Goal: Contribute content

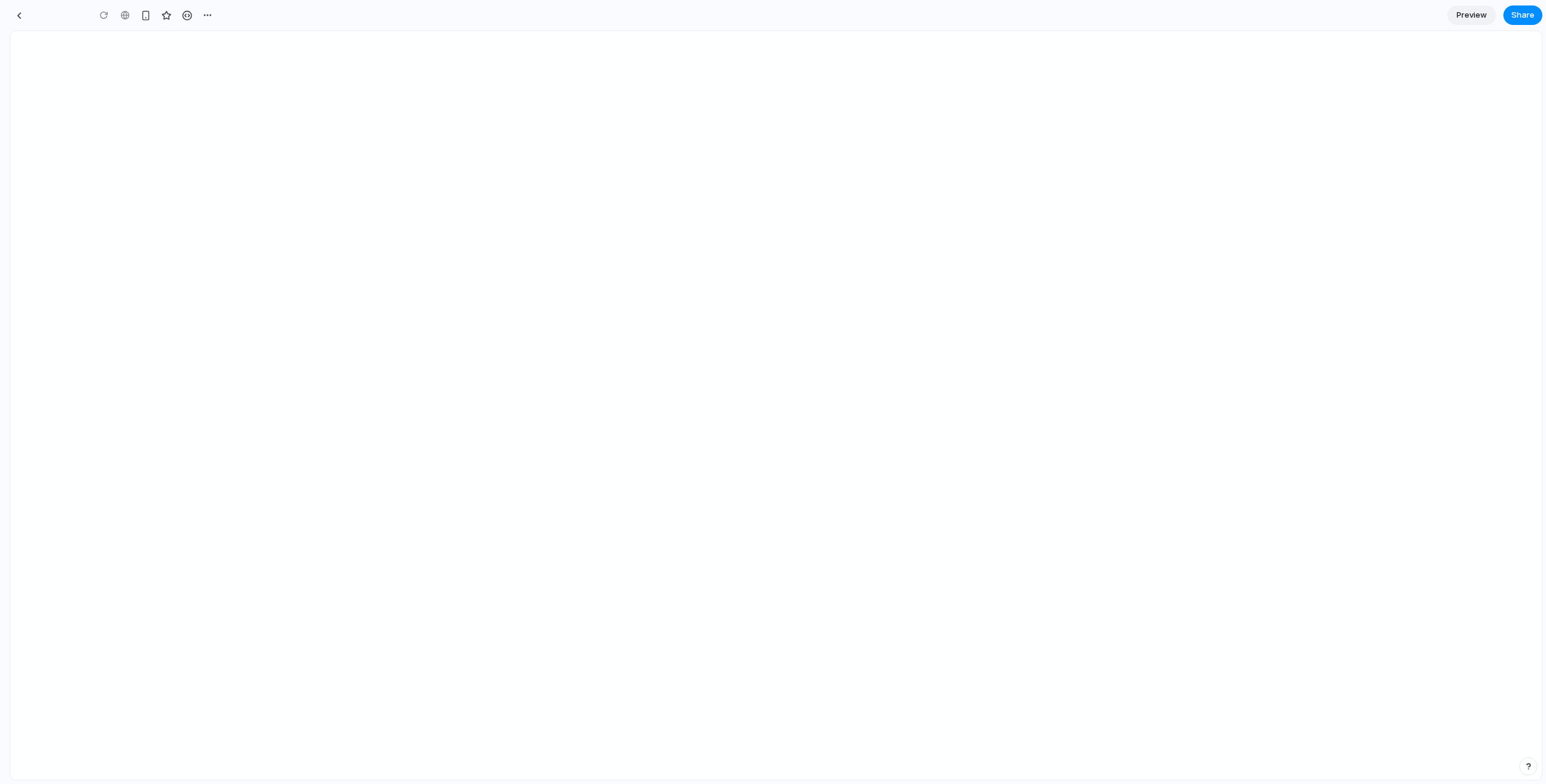
type input "**********"
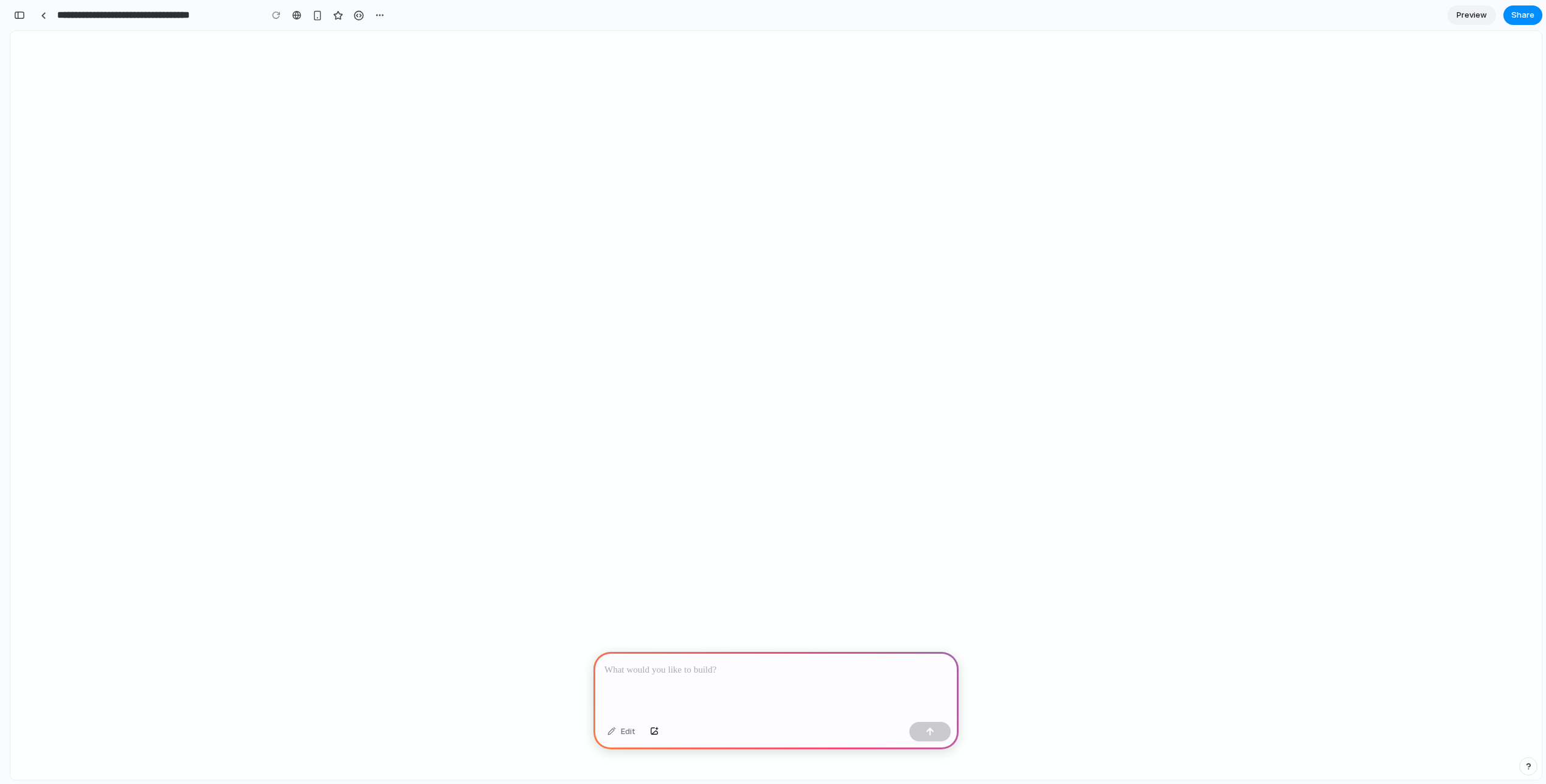
click at [648, 693] on div at bounding box center [775, 684] width 365 height 65
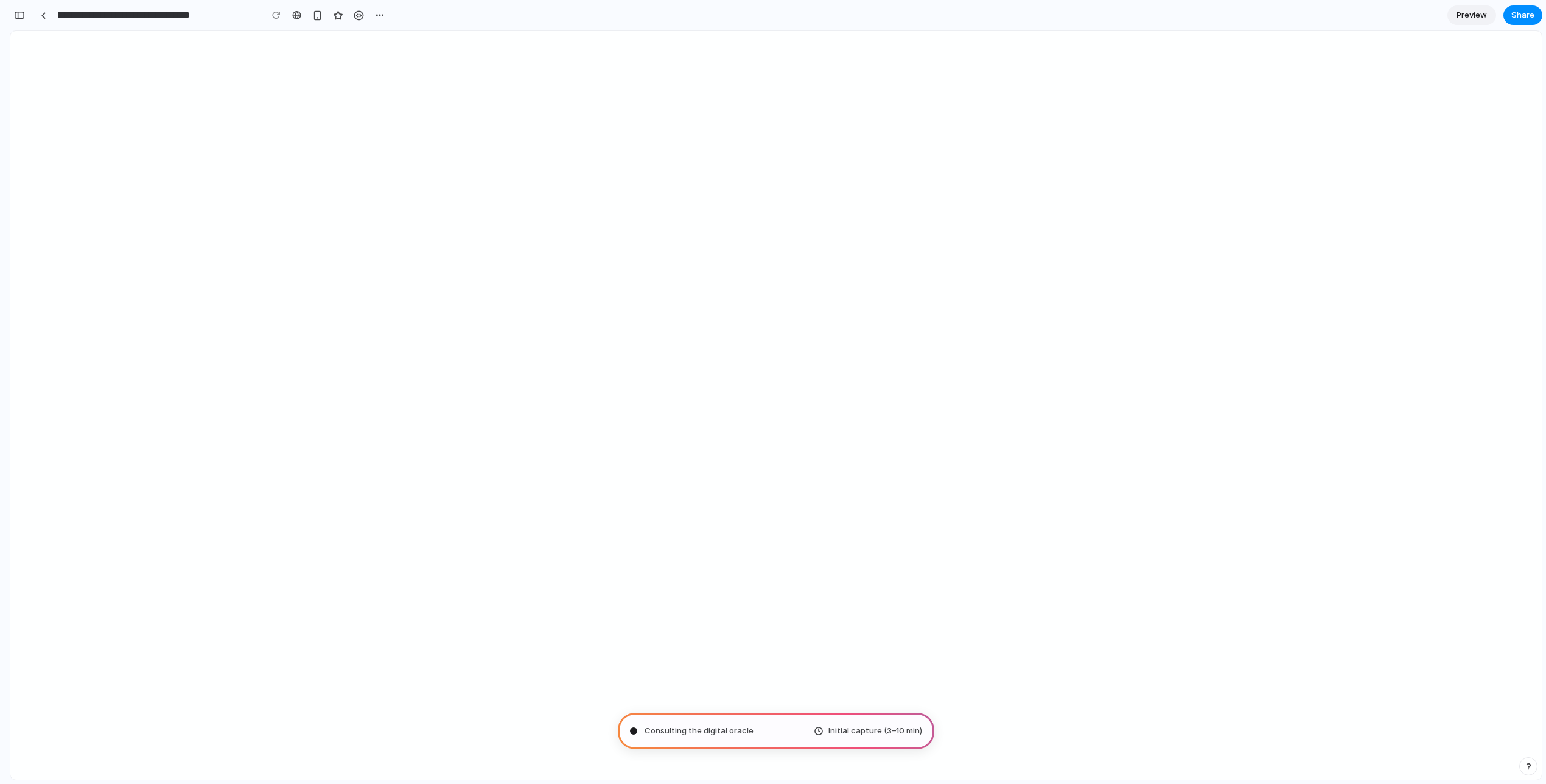
type input "**********"
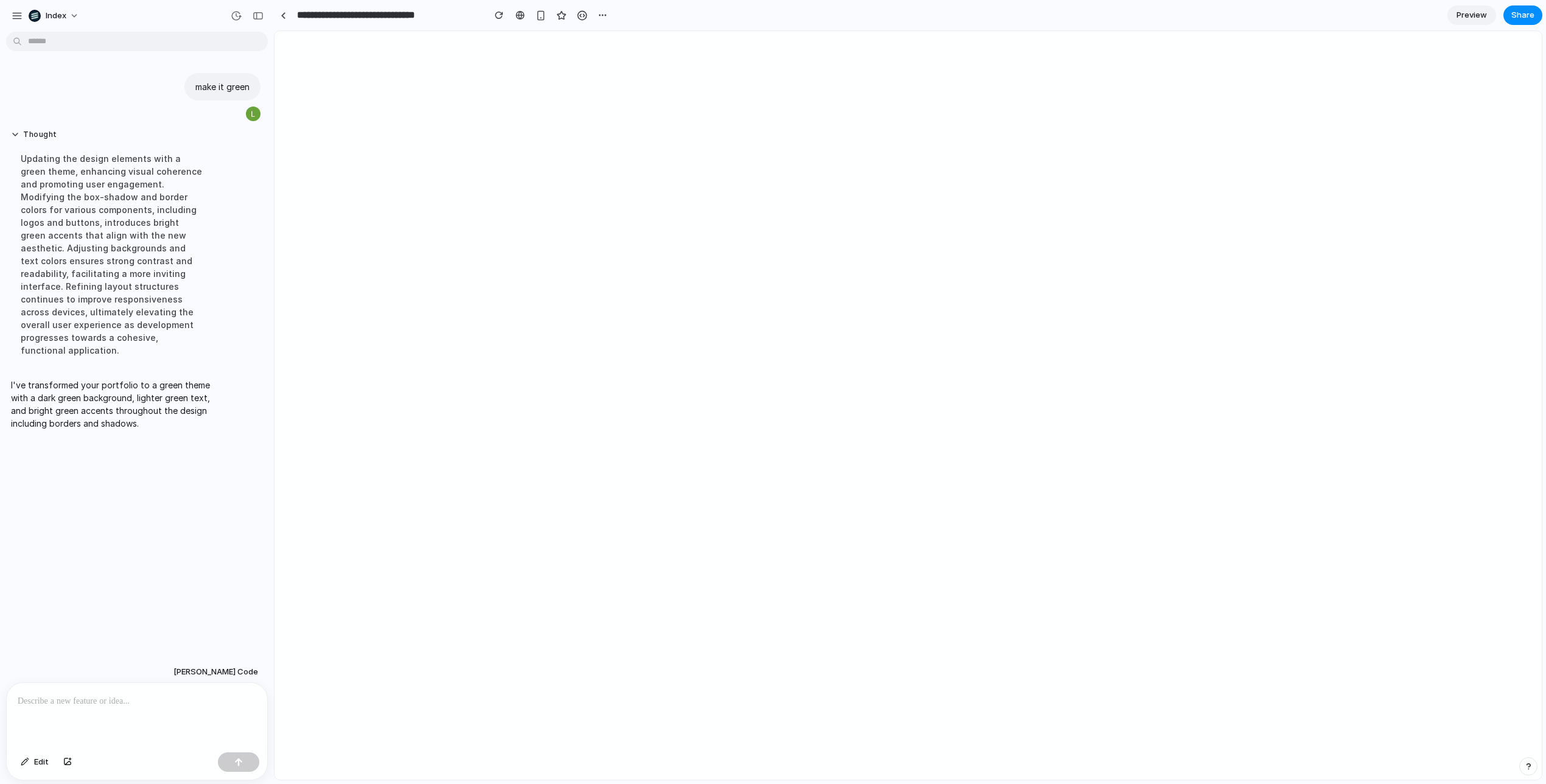
click at [144, 247] on div "Updating the design elements with a green theme, enhancing visual coherence and…" at bounding box center [112, 254] width 204 height 219
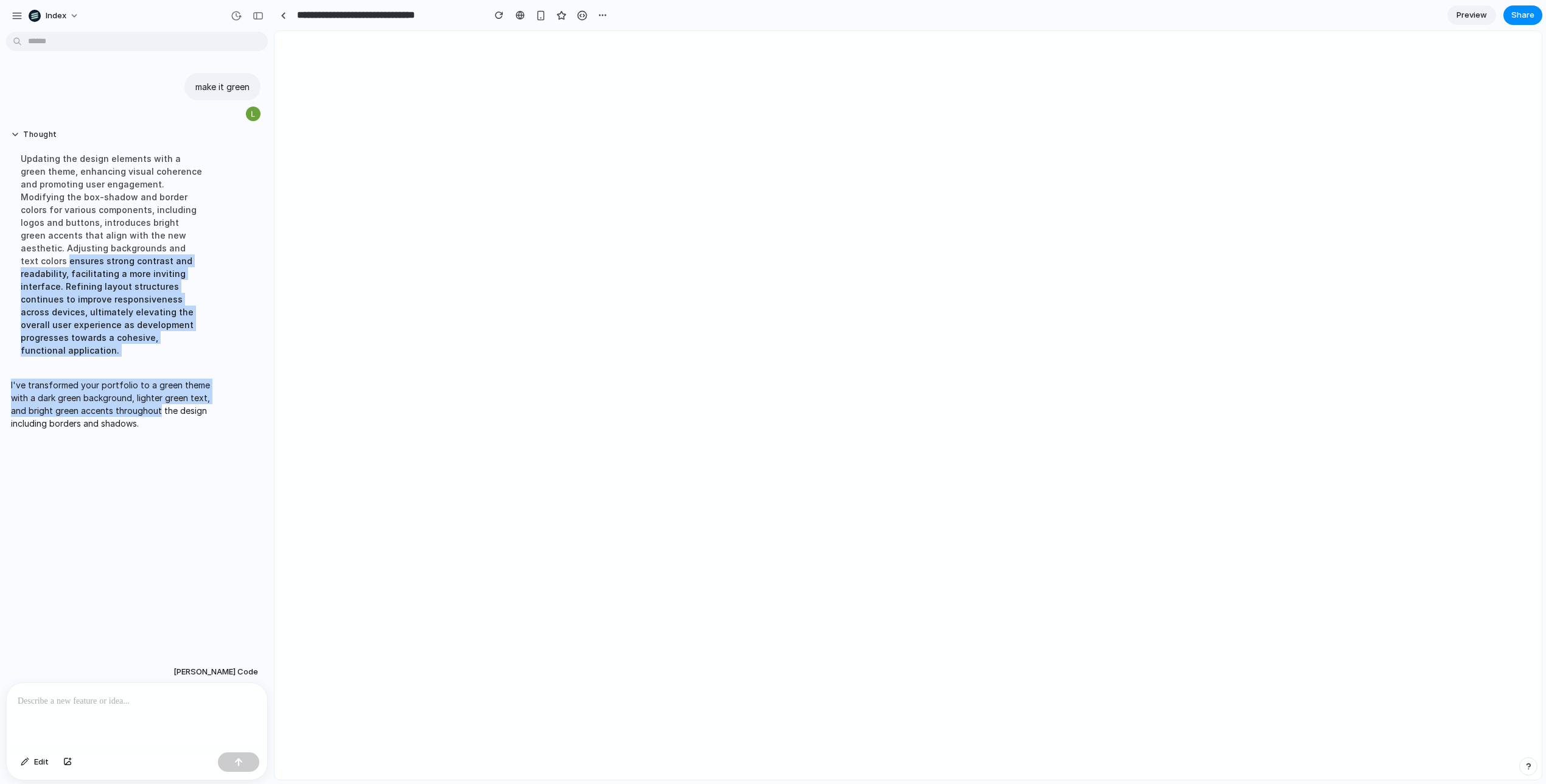
drag, startPoint x: 144, startPoint y: 247, endPoint x: 151, endPoint y: 383, distance: 136.2
click at [151, 383] on div "make it green Thought Updating the design elements with a green theme, enhancin…" at bounding box center [133, 250] width 266 height 373
click at [151, 383] on p "I've transformed your portfolio to a green theme with a dark green background, …" at bounding box center [112, 404] width 204 height 51
drag, startPoint x: 151, startPoint y: 383, endPoint x: 101, endPoint y: 275, distance: 119.0
click at [101, 275] on div "make it green Thought Updating the design elements with a green theme, enhancin…" at bounding box center [133, 250] width 266 height 373
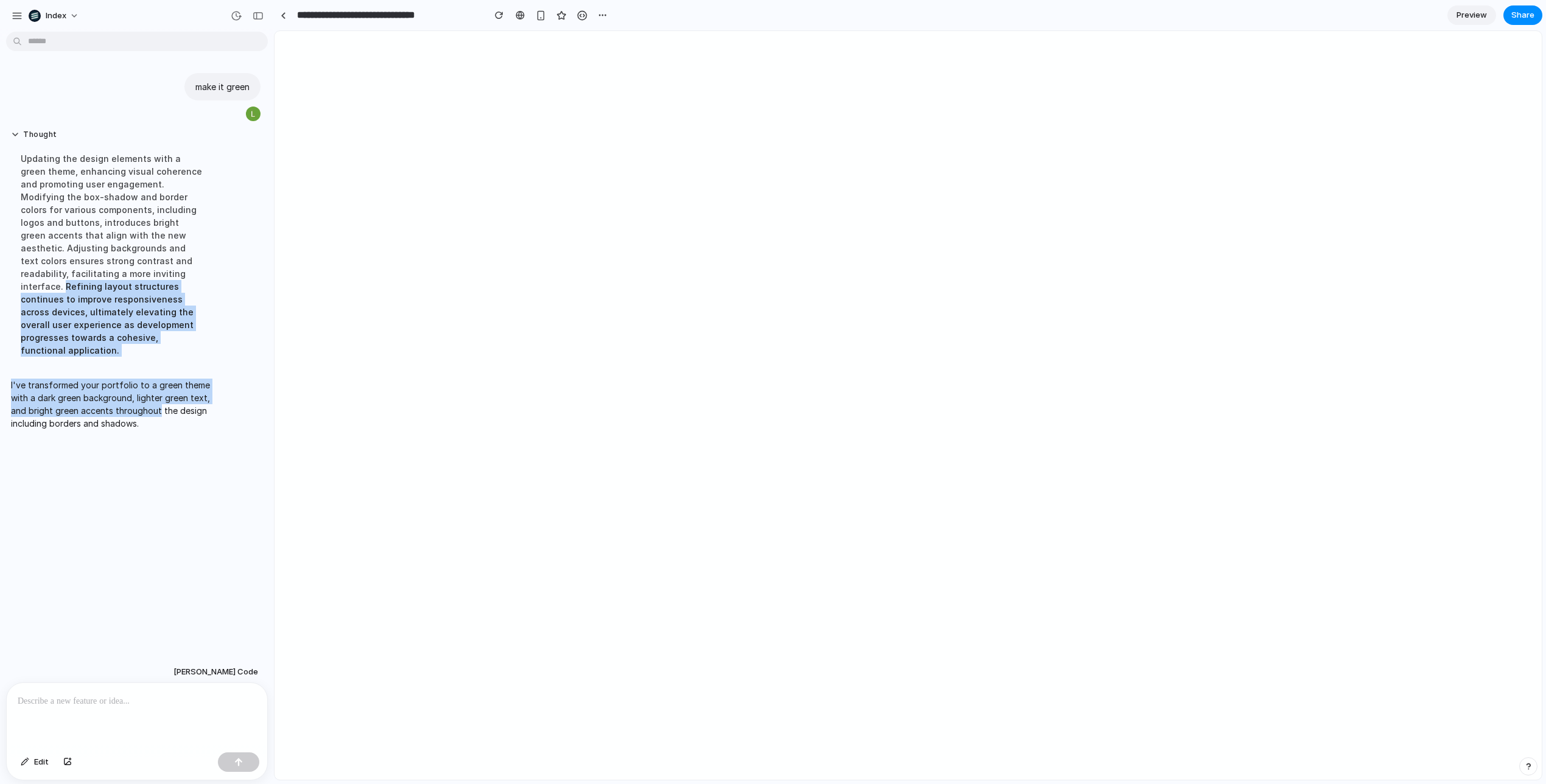
click at [101, 275] on div "Updating the design elements with a green theme, enhancing visual coherence and…" at bounding box center [112, 254] width 204 height 219
drag, startPoint x: 101, startPoint y: 275, endPoint x: 170, endPoint y: 389, distance: 133.3
click at [170, 389] on div "make it green Thought Updating the design elements with a green theme, enhancin…" at bounding box center [133, 250] width 266 height 373
click at [170, 389] on p "I've transformed your portfolio to a green theme with a dark green background, …" at bounding box center [112, 404] width 204 height 51
drag, startPoint x: 170, startPoint y: 389, endPoint x: 83, endPoint y: 212, distance: 197.2
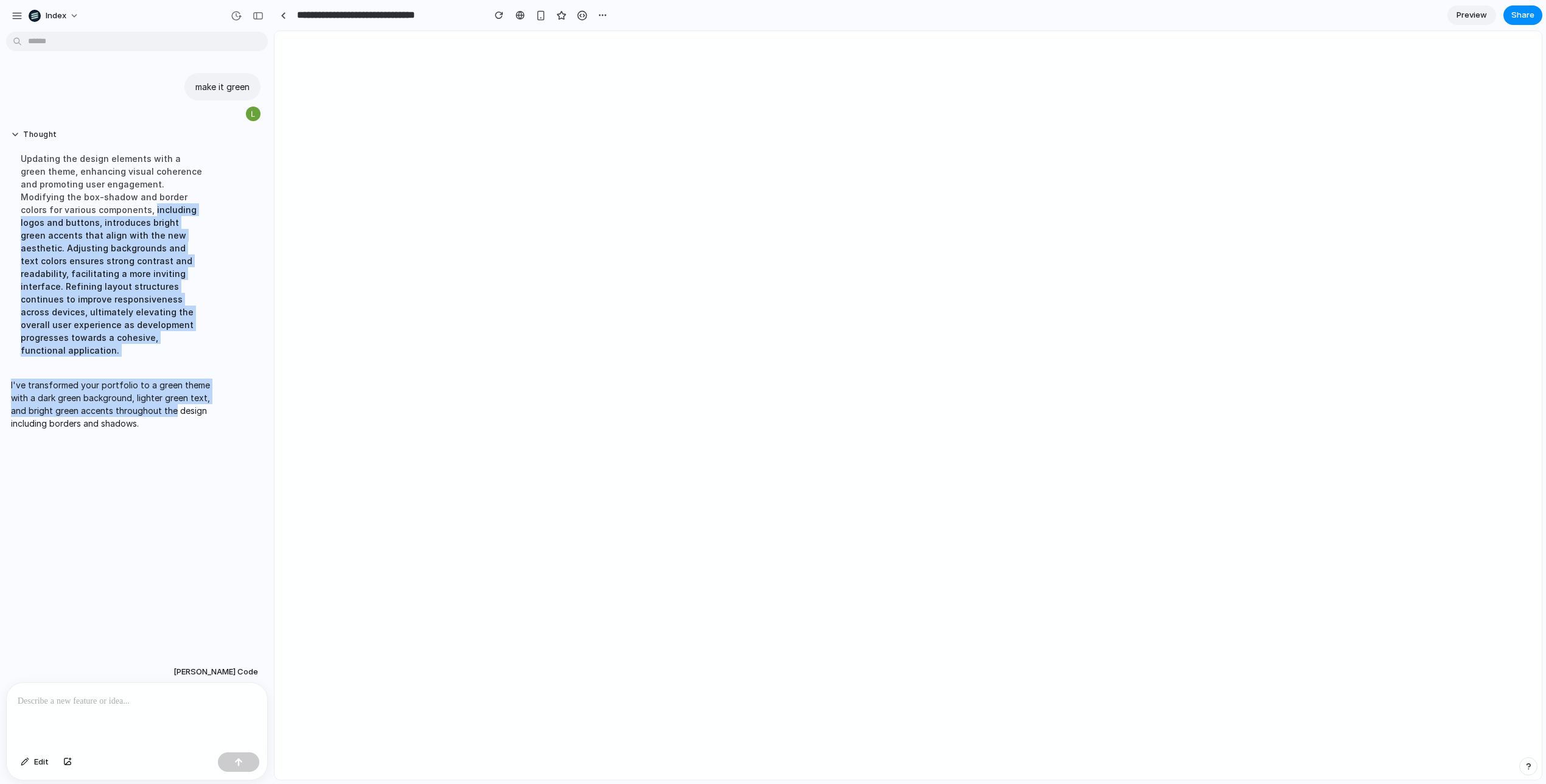
click at [83, 212] on div "make it green Thought Updating the design elements with a green theme, enhancin…" at bounding box center [133, 250] width 266 height 373
click at [83, 212] on div "Updating the design elements with a green theme, enhancing visual coherence and…" at bounding box center [112, 254] width 204 height 219
drag, startPoint x: 83, startPoint y: 212, endPoint x: 160, endPoint y: 383, distance: 187.5
click at [160, 383] on div "make it green Thought Updating the design elements with a green theme, enhancin…" at bounding box center [133, 250] width 266 height 373
click at [160, 383] on p "I've transformed your portfolio to a green theme with a dark green background, …" at bounding box center [112, 404] width 204 height 51
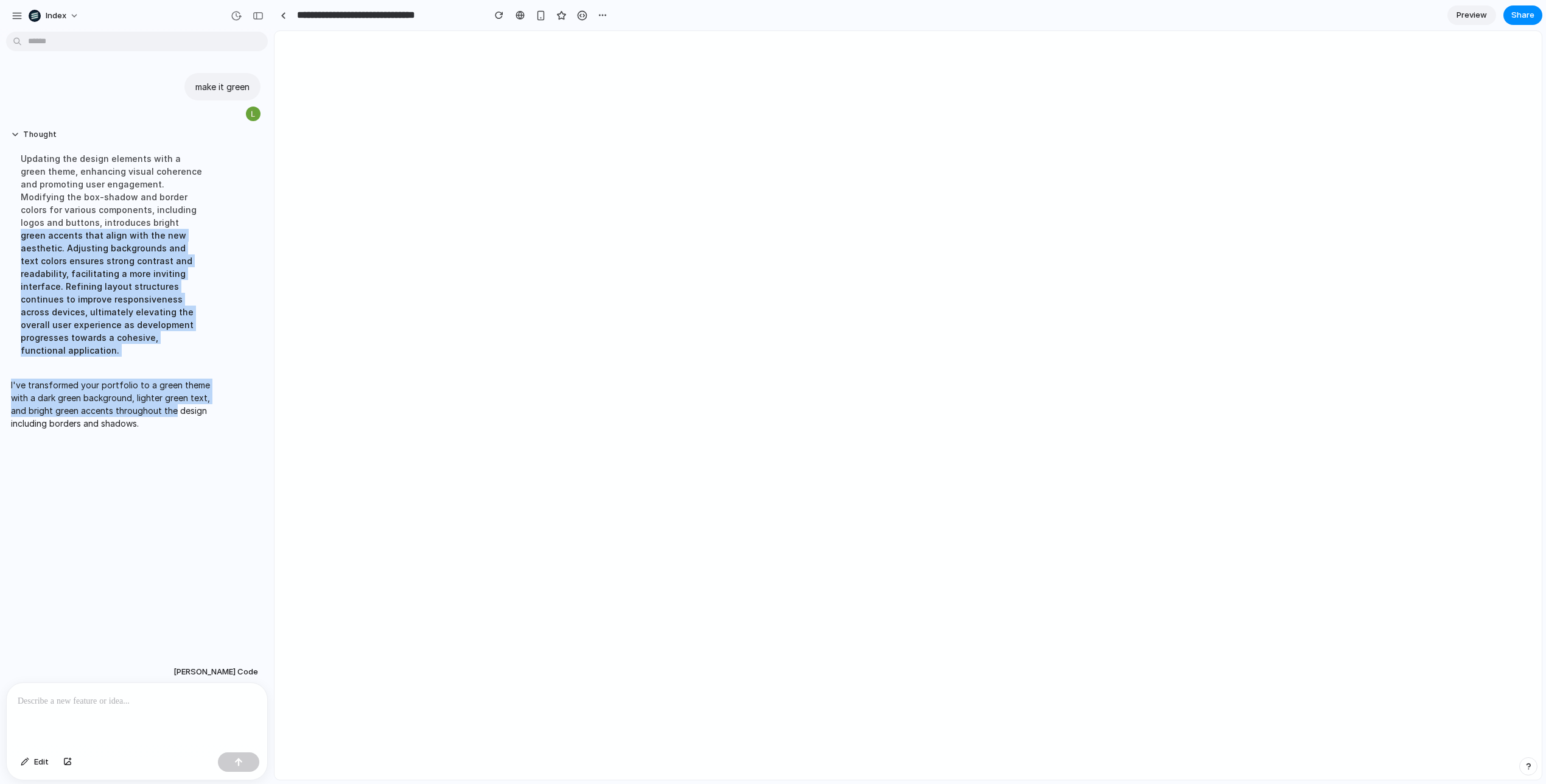
drag, startPoint x: 160, startPoint y: 383, endPoint x: 90, endPoint y: 218, distance: 179.2
click at [90, 218] on div "make it green Thought Updating the design elements with a green theme, enhancin…" at bounding box center [133, 250] width 266 height 373
click at [90, 218] on div "Updating the design elements with a green theme, enhancing visual coherence and…" at bounding box center [112, 254] width 204 height 219
drag, startPoint x: 90, startPoint y: 218, endPoint x: 165, endPoint y: 388, distance: 185.8
click at [165, 388] on div "make it green Thought Updating the design elements with a green theme, enhancin…" at bounding box center [133, 250] width 266 height 373
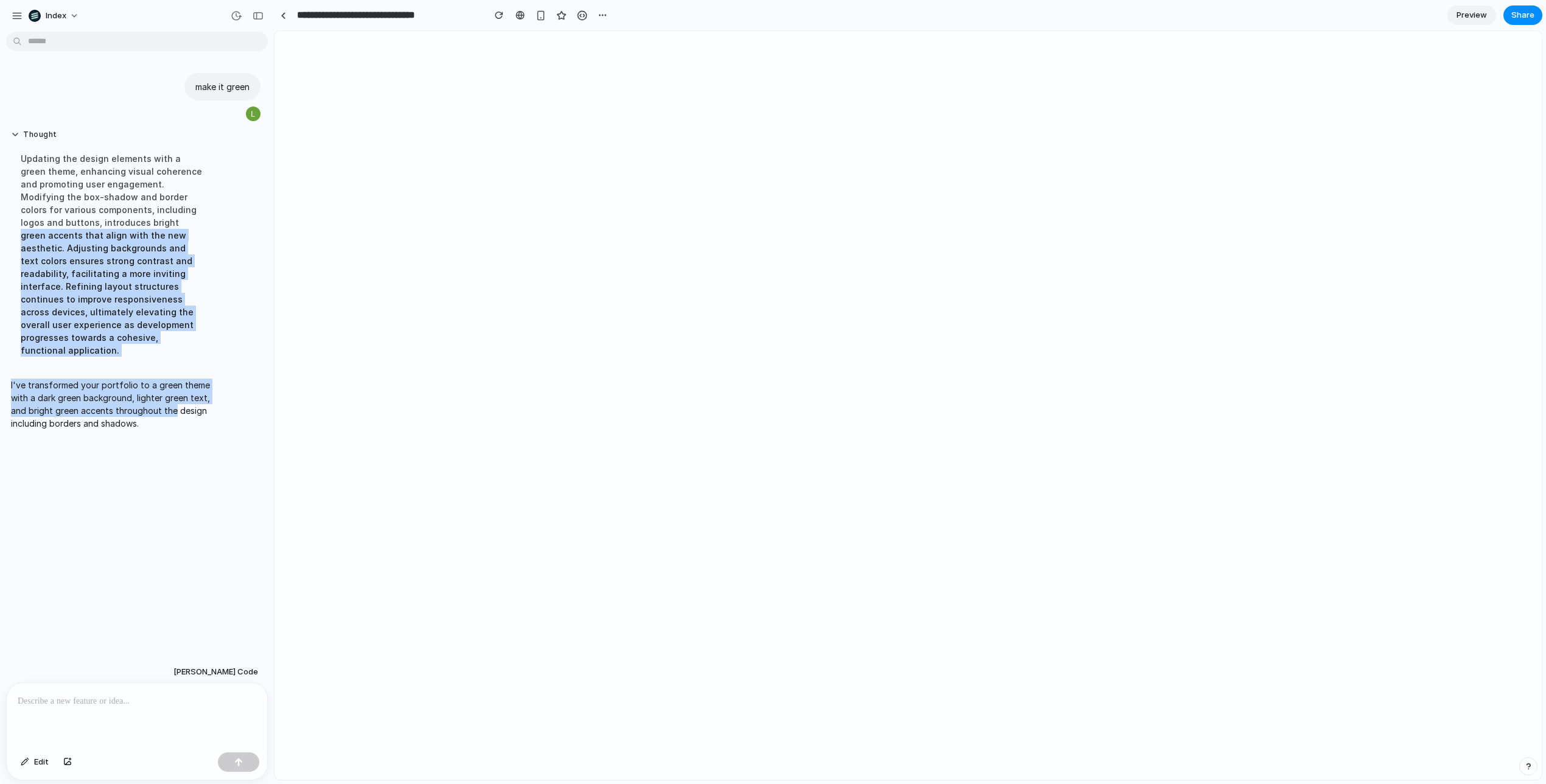
click at [165, 388] on p "I've transformed your portfolio to a green theme with a dark green background, …" at bounding box center [112, 404] width 204 height 51
drag, startPoint x: 165, startPoint y: 388, endPoint x: 64, endPoint y: 185, distance: 226.7
click at [64, 185] on div "make it green Thought Updating the design elements with a green theme, enhancin…" at bounding box center [133, 250] width 266 height 373
click at [64, 185] on div "Updating the design elements with a green theme, enhancing visual coherence and…" at bounding box center [112, 254] width 204 height 219
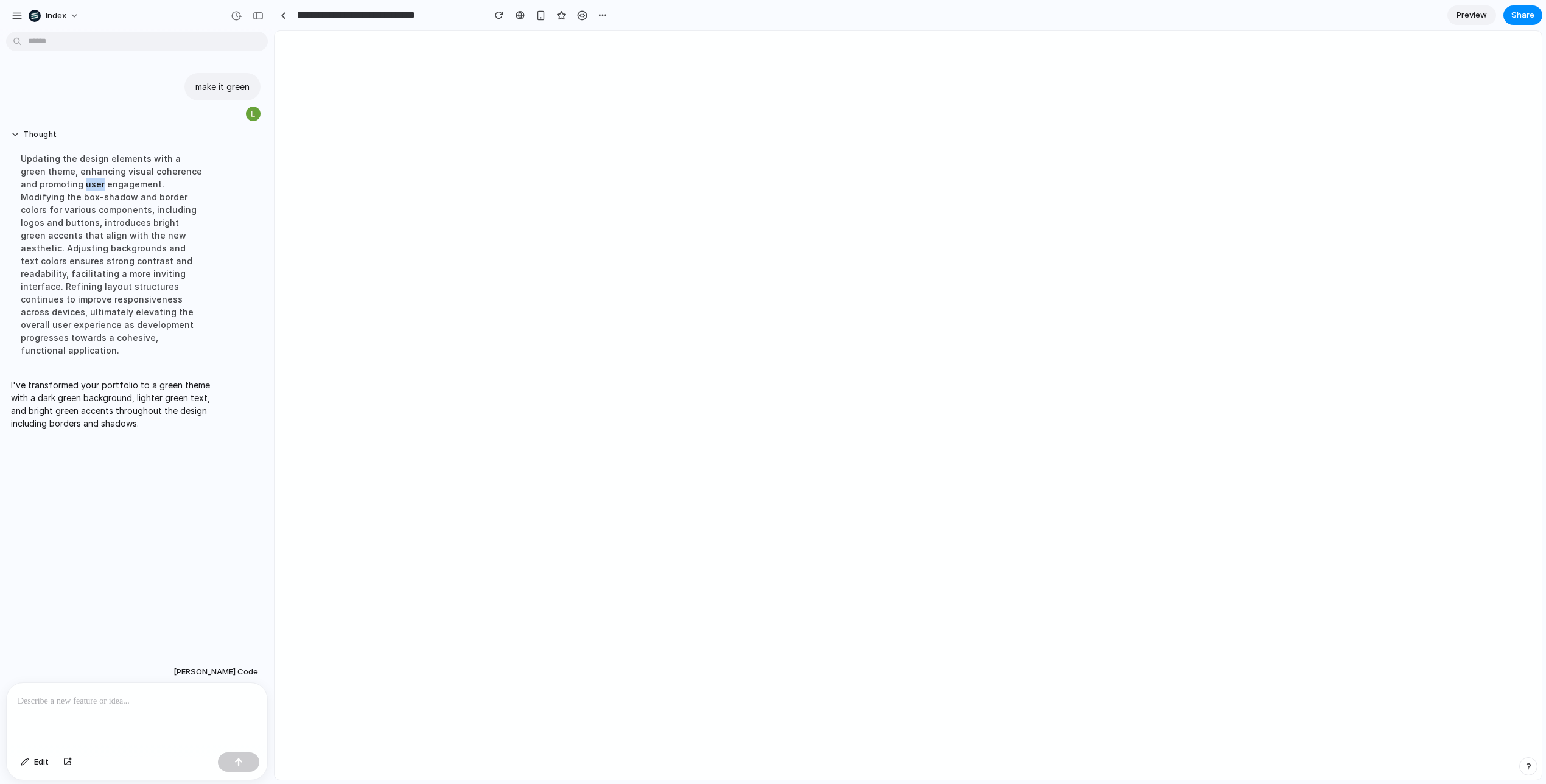
click at [64, 185] on div "Updating the design elements with a green theme, enhancing visual coherence and…" at bounding box center [112, 254] width 204 height 219
click at [76, 180] on div "Updating the design elements with a green theme, enhancing visual coherence and…" at bounding box center [112, 254] width 204 height 219
